Goal: Check status

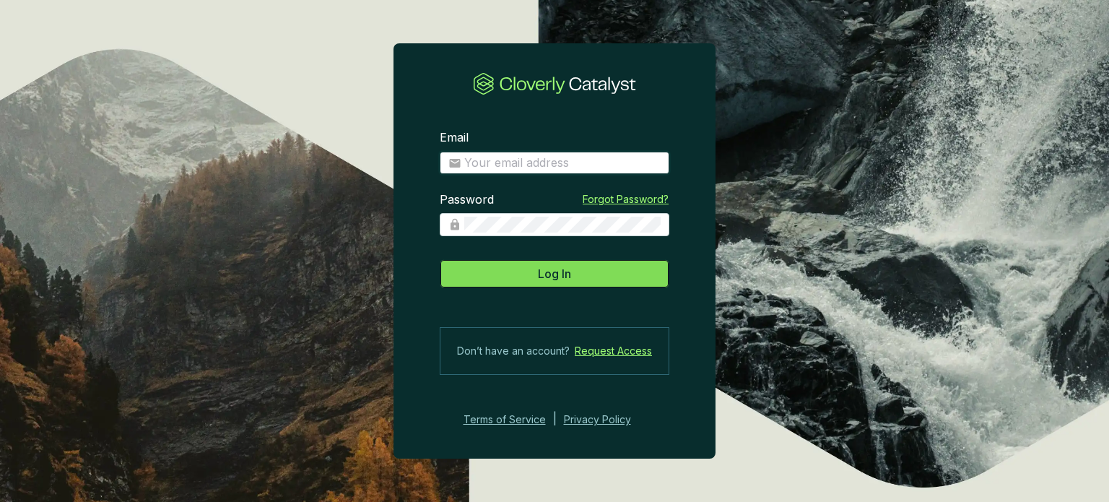
type input "[EMAIL_ADDRESS][DOMAIN_NAME]"
click at [514, 278] on button "Log In" at bounding box center [555, 273] width 230 height 29
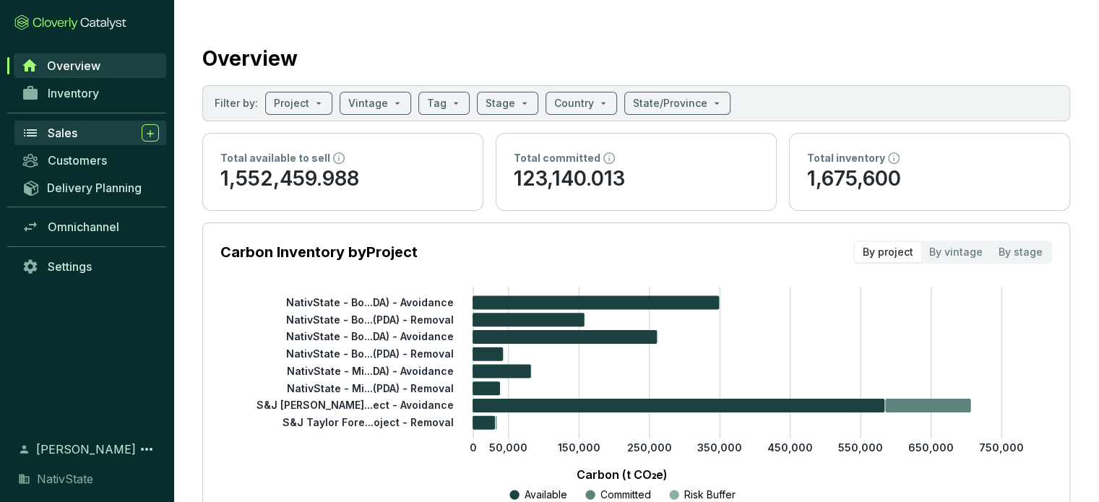
click at [73, 138] on span "Sales" at bounding box center [63, 133] width 30 height 14
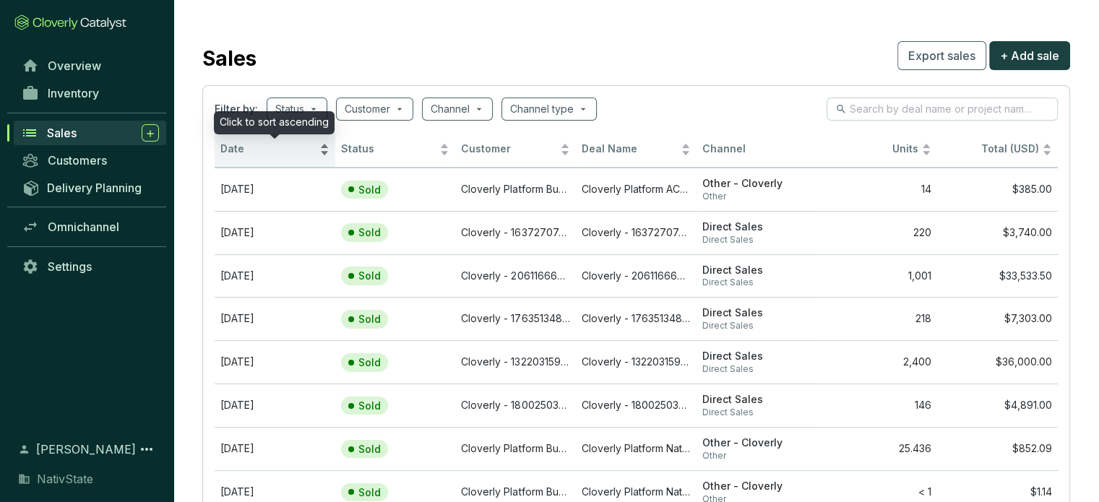
click at [290, 151] on span "Date" at bounding box center [268, 149] width 96 height 14
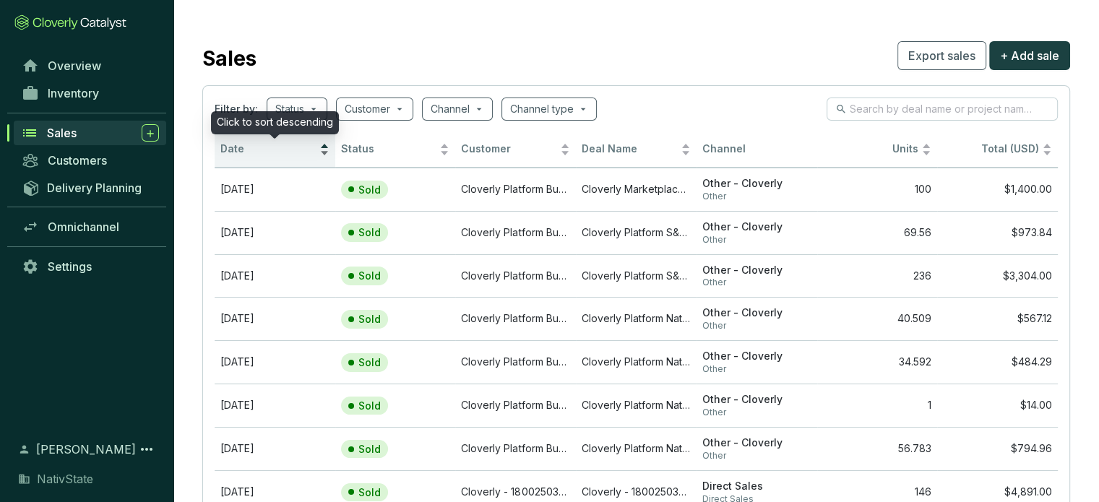
click at [293, 150] on span "Date" at bounding box center [268, 149] width 96 height 14
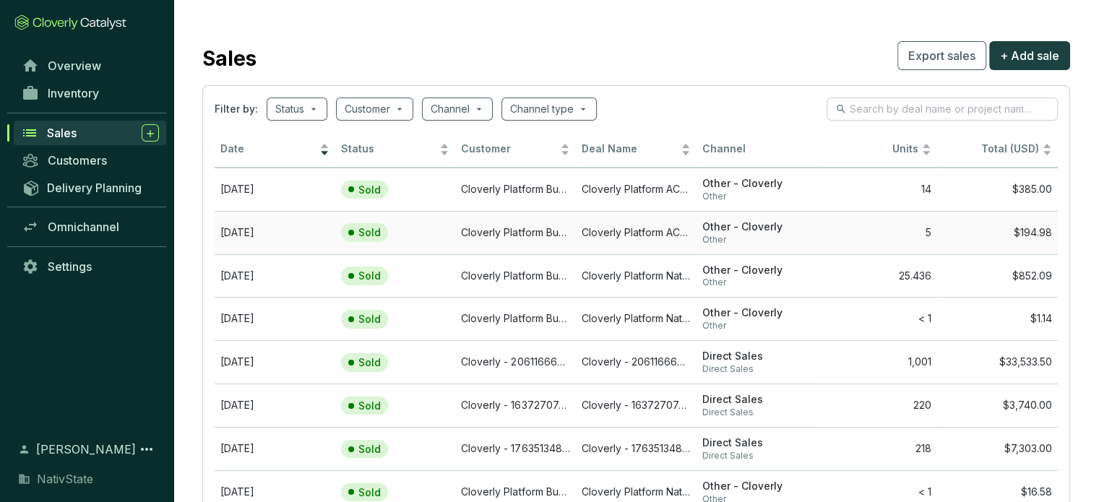
click at [438, 229] on td "Sold" at bounding box center [395, 232] width 121 height 43
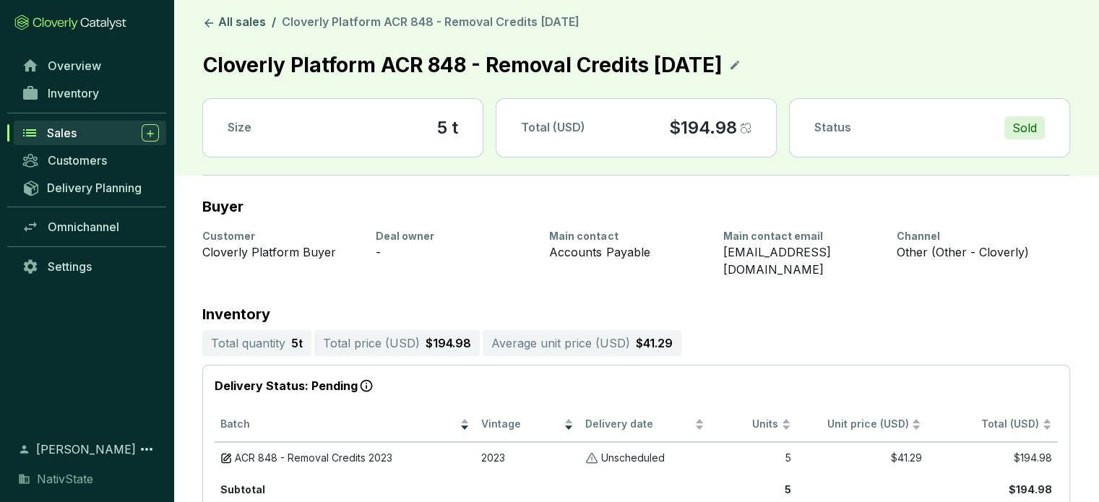
click at [439, 19] on span "Cloverly Platform ACR 848 - Removal Credits [DATE]" at bounding box center [431, 21] width 298 height 14
click at [206, 25] on icon at bounding box center [208, 23] width 9 height 9
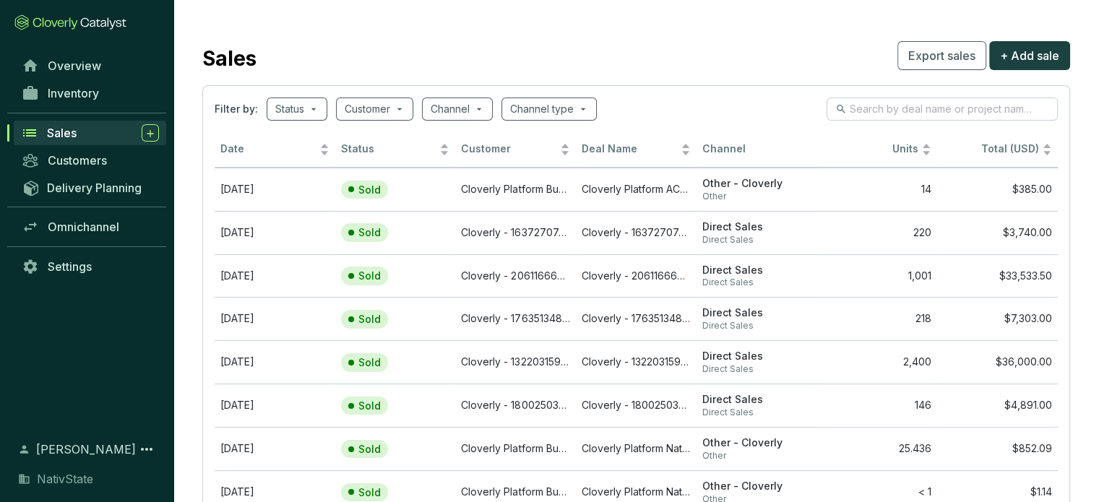
click at [735, 34] on section "Sales Export sales + Add sale Filter by: Status Customer Channel Channel type D…" at bounding box center [635, 345] width 925 height 690
